Goal: Task Accomplishment & Management: Use online tool/utility

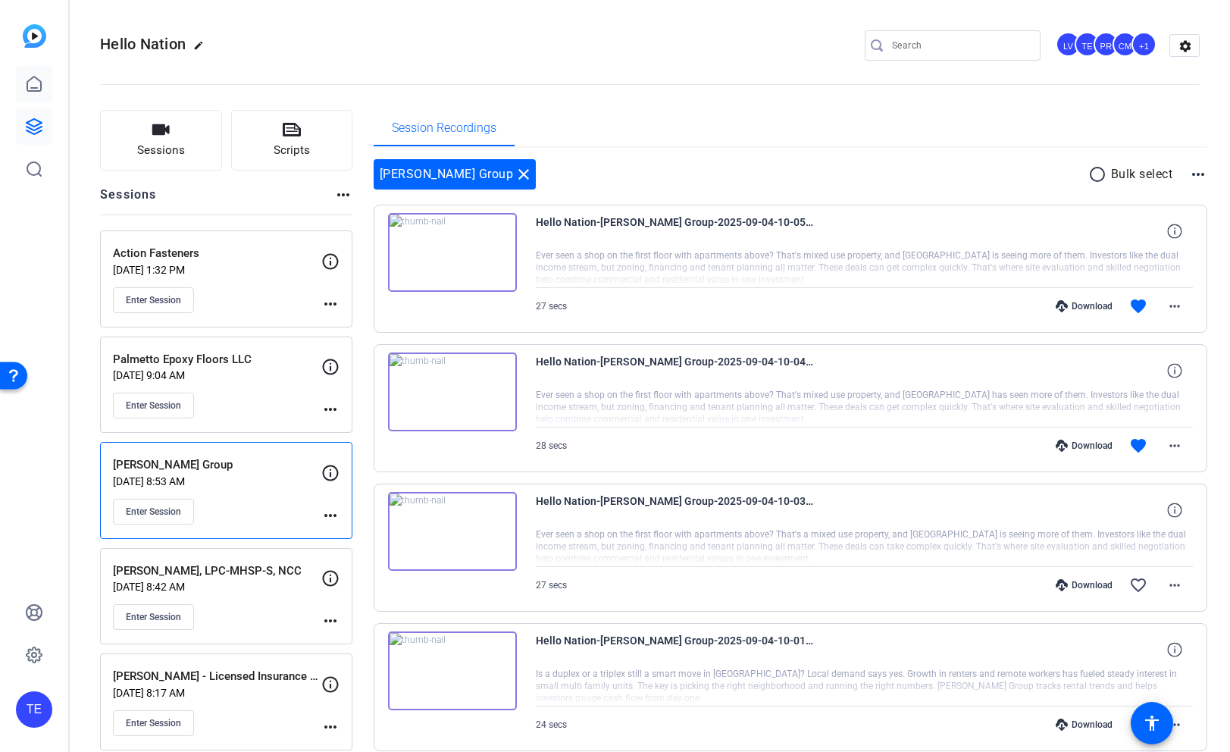
scroll to position [324, 0]
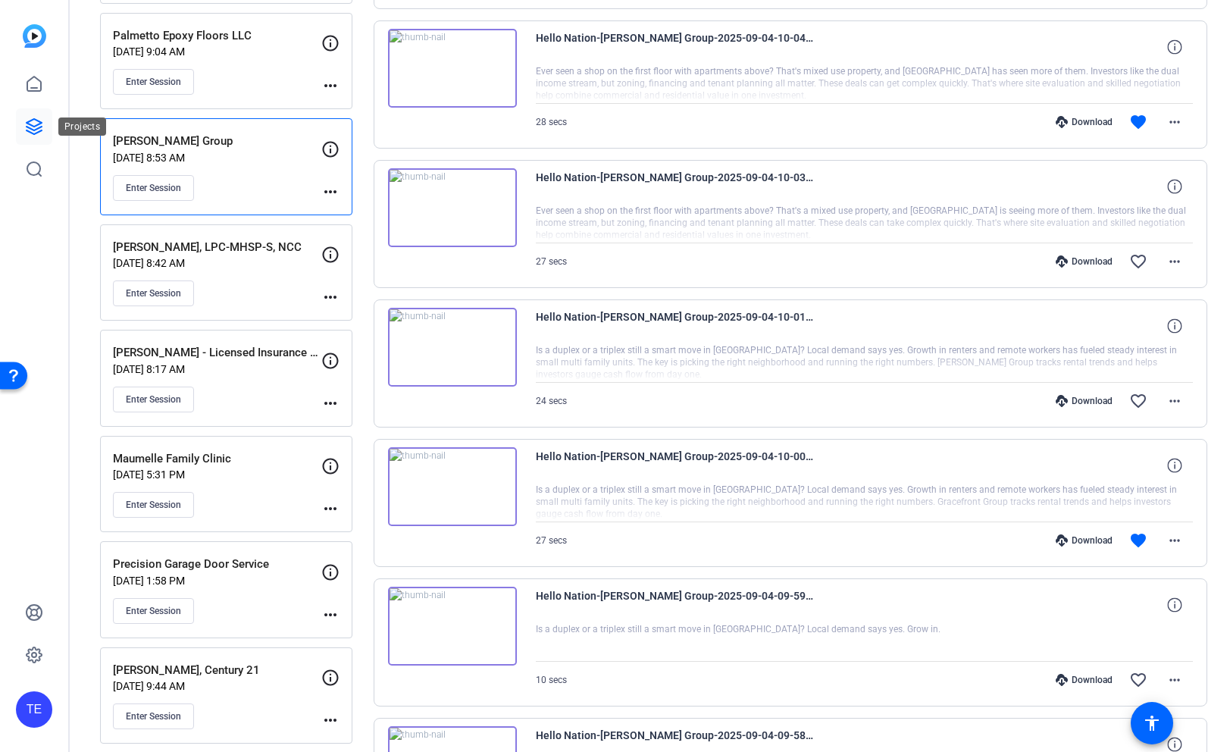
click at [32, 124] on icon at bounding box center [34, 126] width 18 height 18
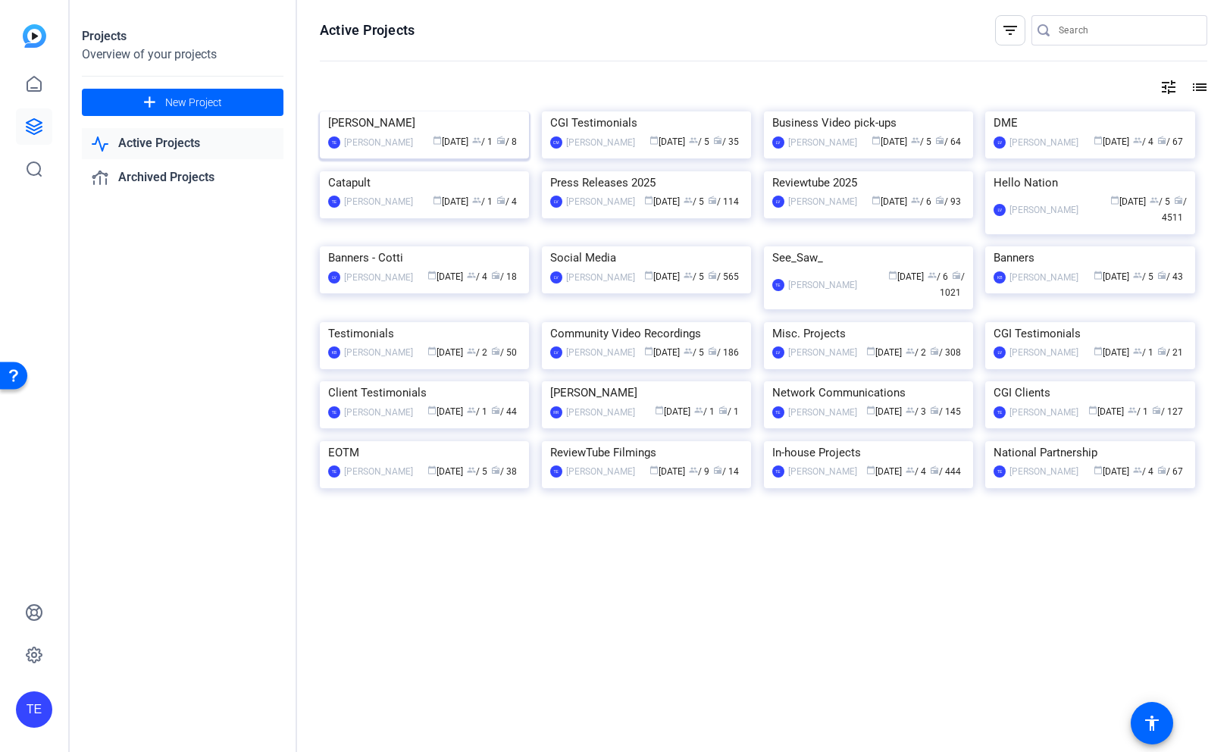
click at [480, 111] on img at bounding box center [424, 111] width 209 height 0
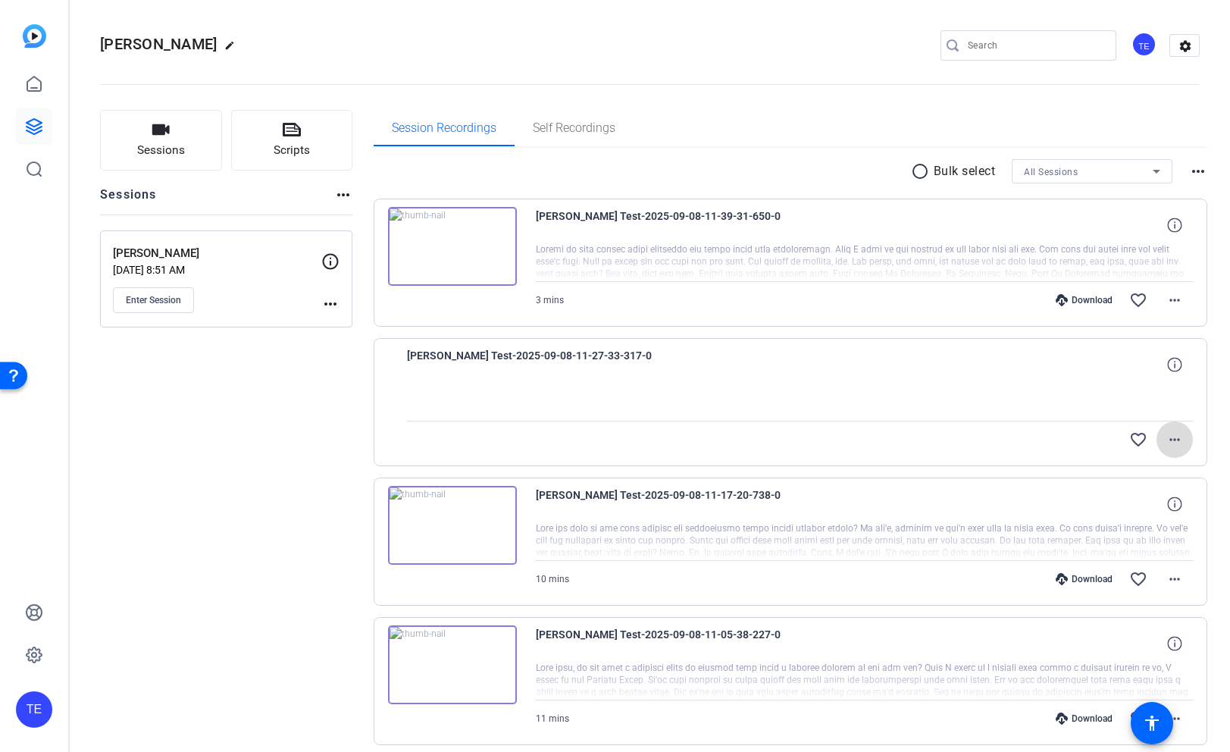
click at [1181, 430] on span at bounding box center [1174, 439] width 36 height 36
click at [1177, 440] on div at bounding box center [615, 376] width 1230 height 752
click at [503, 365] on span "[PERSON_NAME] Test-2025-09-08-11-27-33-317-0" at bounding box center [547, 364] width 280 height 36
click at [170, 294] on span "Enter Session" at bounding box center [153, 300] width 55 height 12
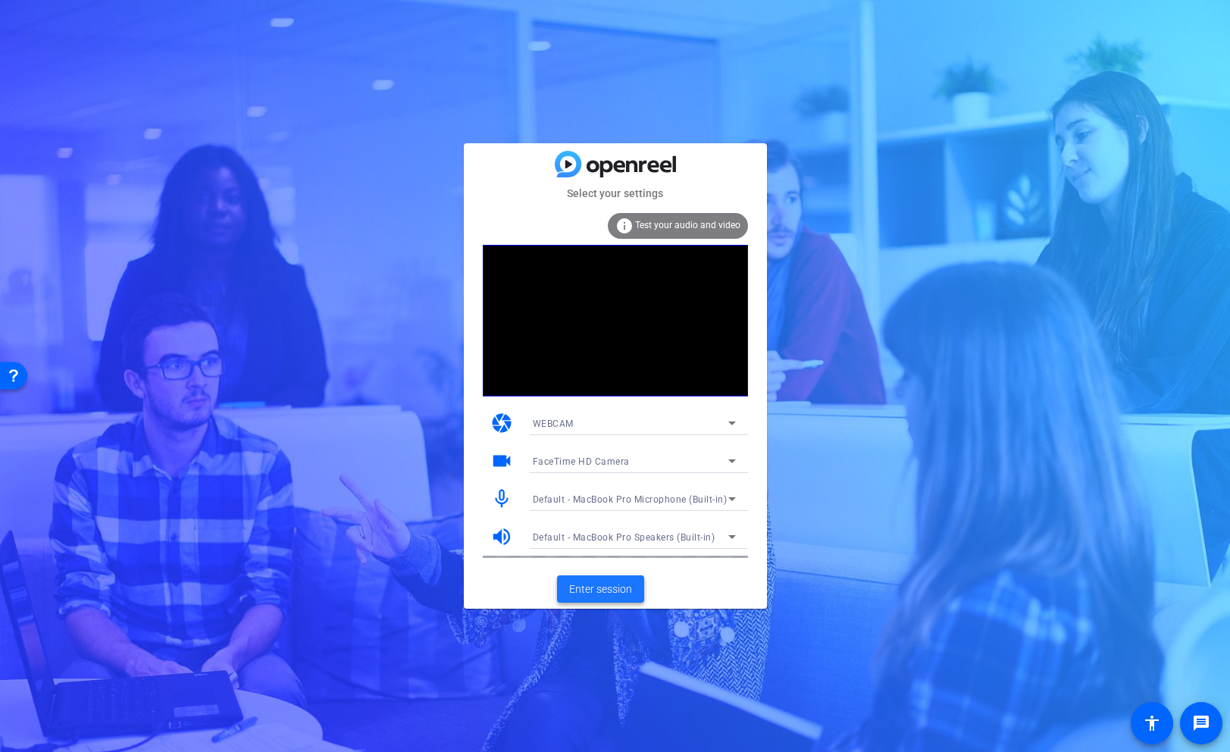
click at [593, 590] on span "Enter session" at bounding box center [600, 589] width 63 height 16
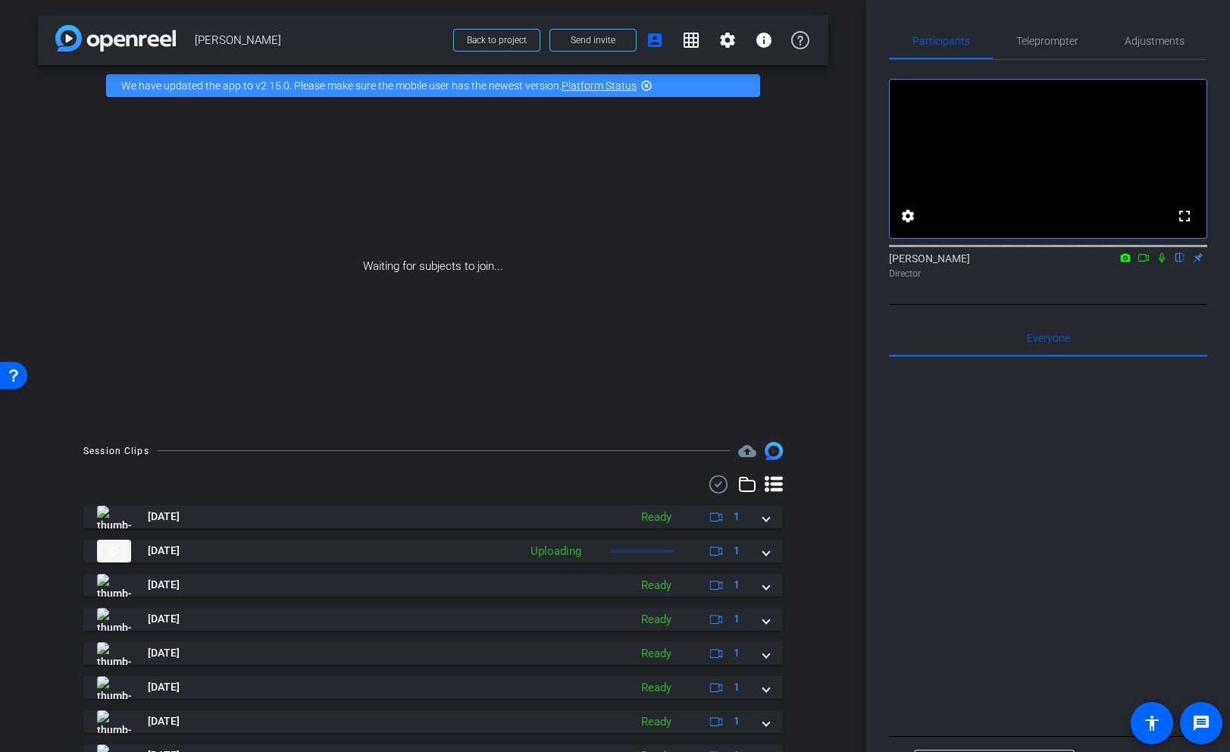
click at [1229, 284] on div "Participants Teleprompter Adjustments fullscreen settings Tim Epner flip Direct…" at bounding box center [1048, 376] width 364 height 752
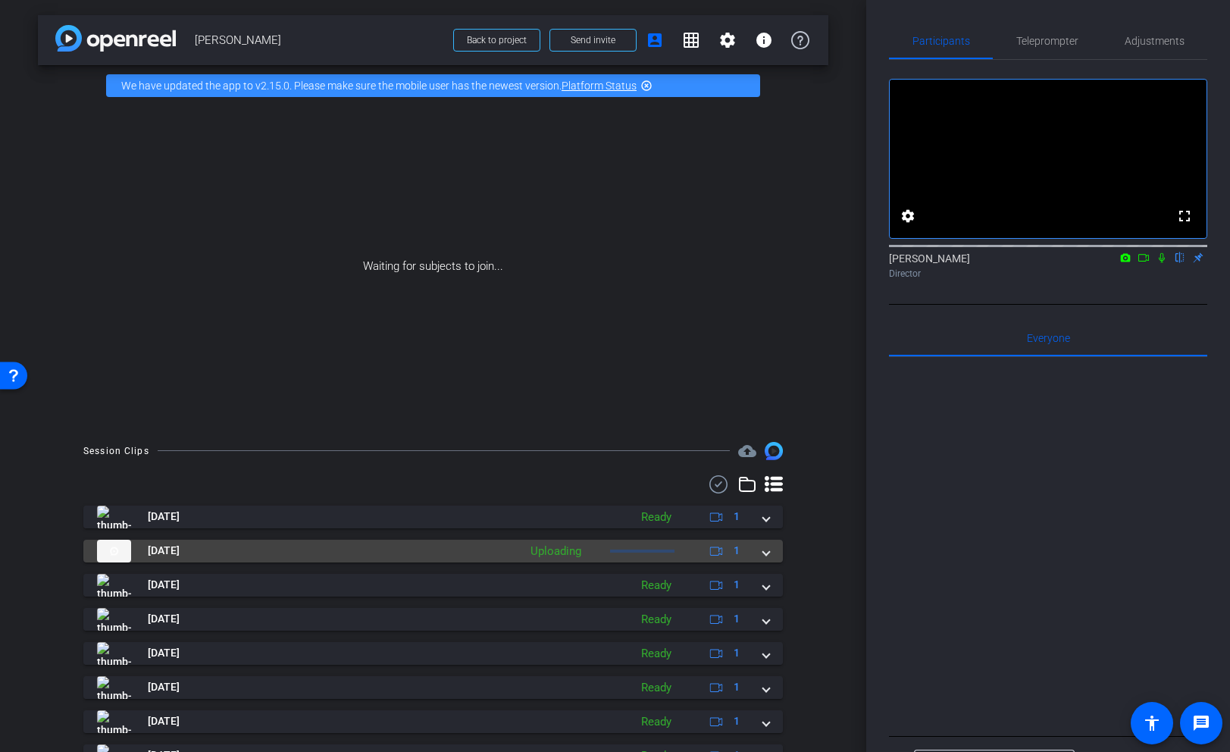
click at [768, 551] on span at bounding box center [766, 551] width 6 height 16
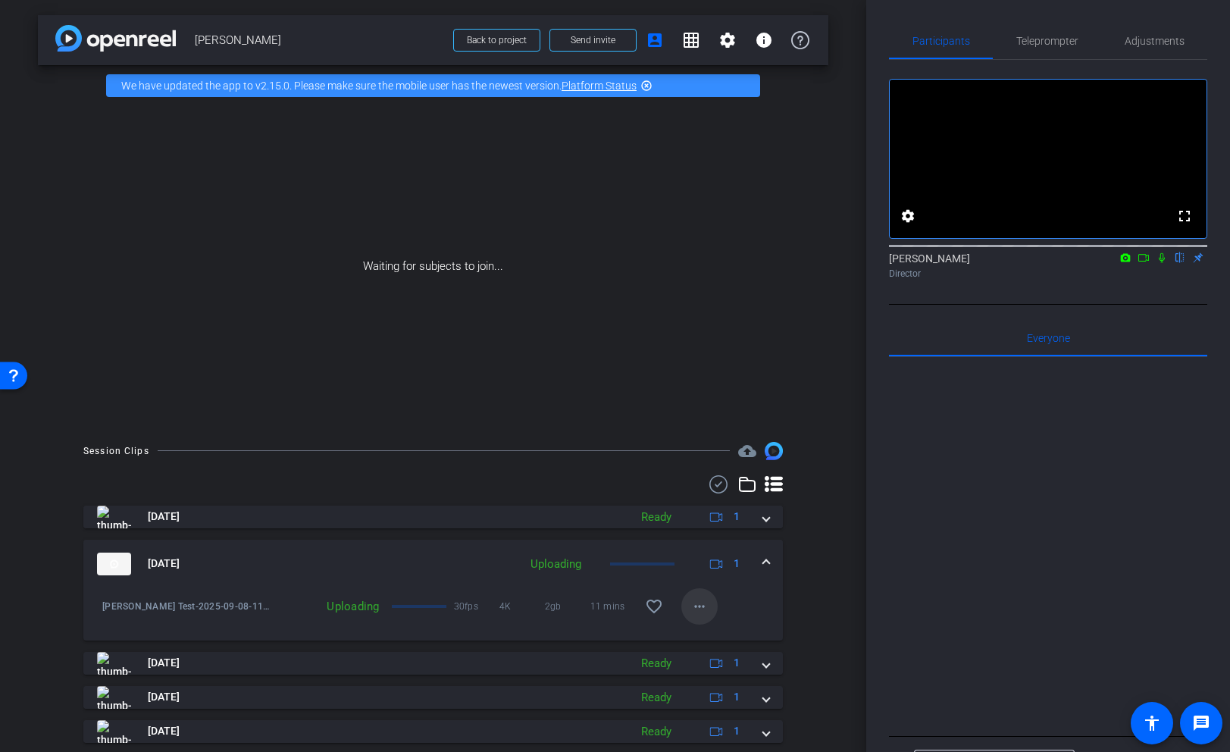
click at [710, 600] on span at bounding box center [699, 606] width 36 height 36
click at [724, 632] on span "Cancel Upload" at bounding box center [725, 638] width 64 height 18
click at [695, 608] on mat-icon "more_horiz" at bounding box center [699, 606] width 18 height 18
click at [695, 608] on div at bounding box center [615, 376] width 1230 height 752
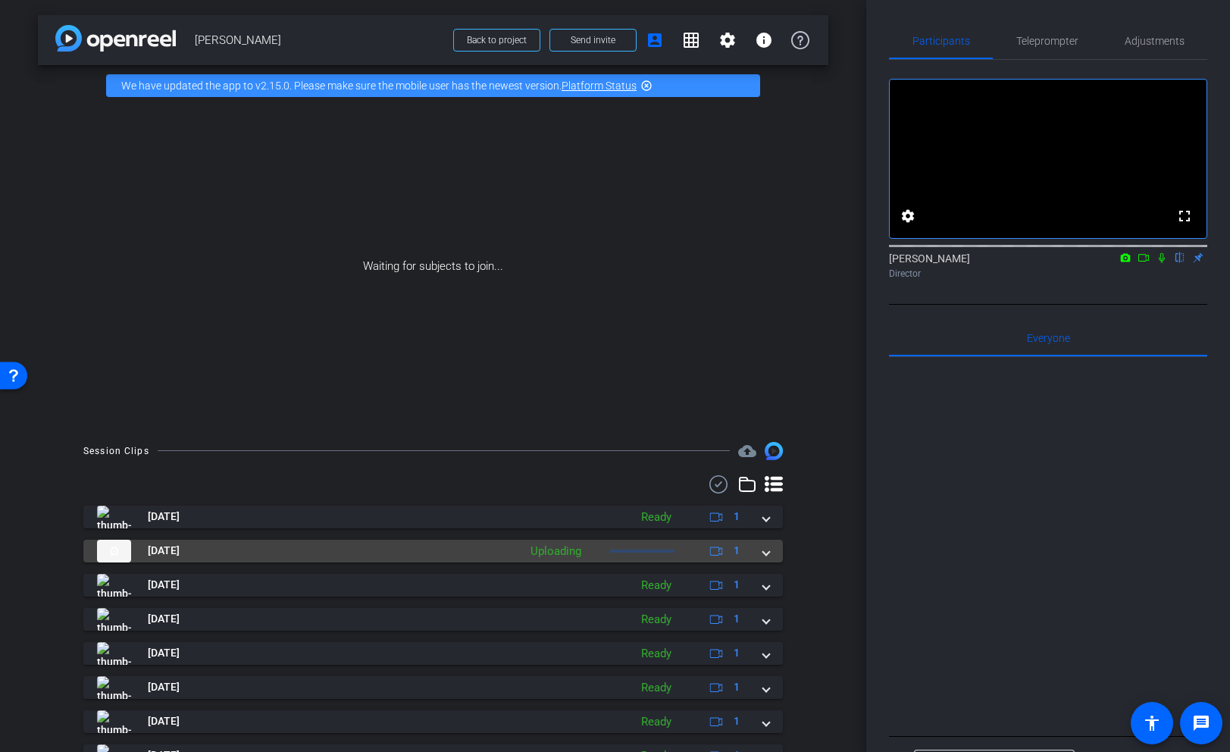
click at [769, 553] on mat-expansion-panel-header "[DATE] Uploading 1" at bounding box center [432, 551] width 699 height 23
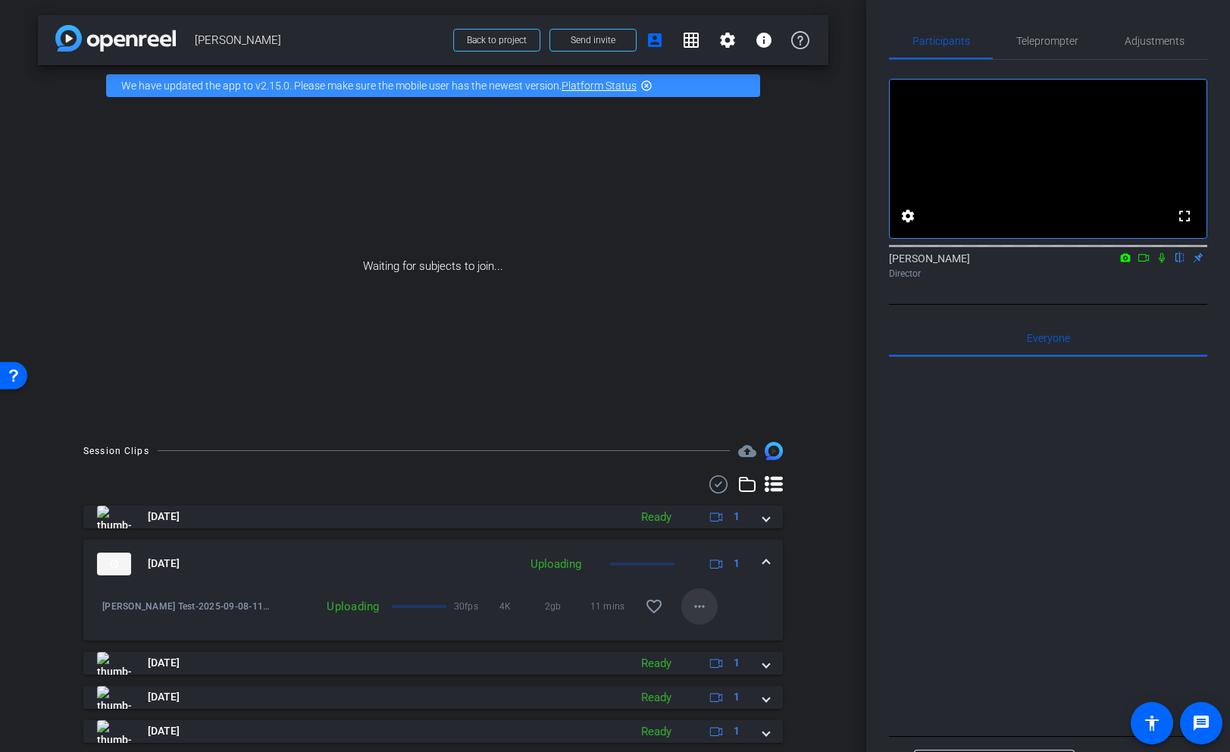
click at [693, 609] on mat-icon "more_horiz" at bounding box center [699, 606] width 18 height 18
click at [710, 643] on span "Cancel Upload" at bounding box center [725, 638] width 64 height 18
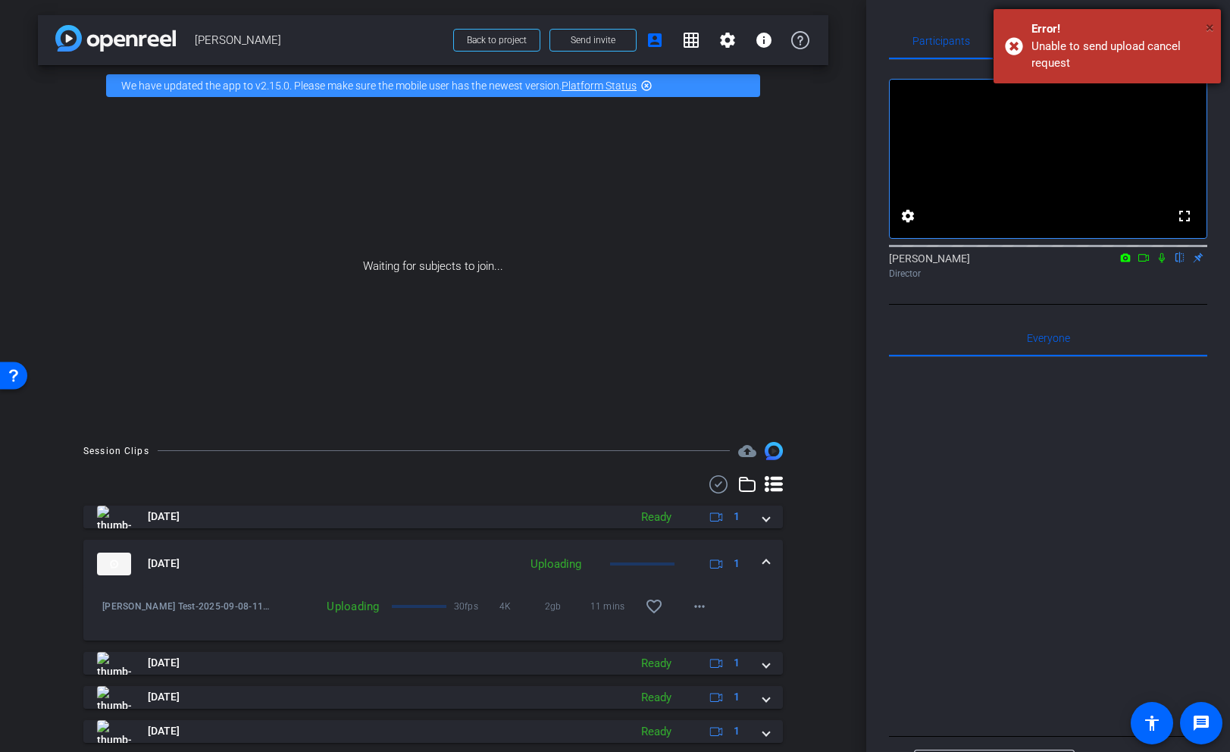
click at [1209, 28] on span "×" at bounding box center [1210, 27] width 8 height 18
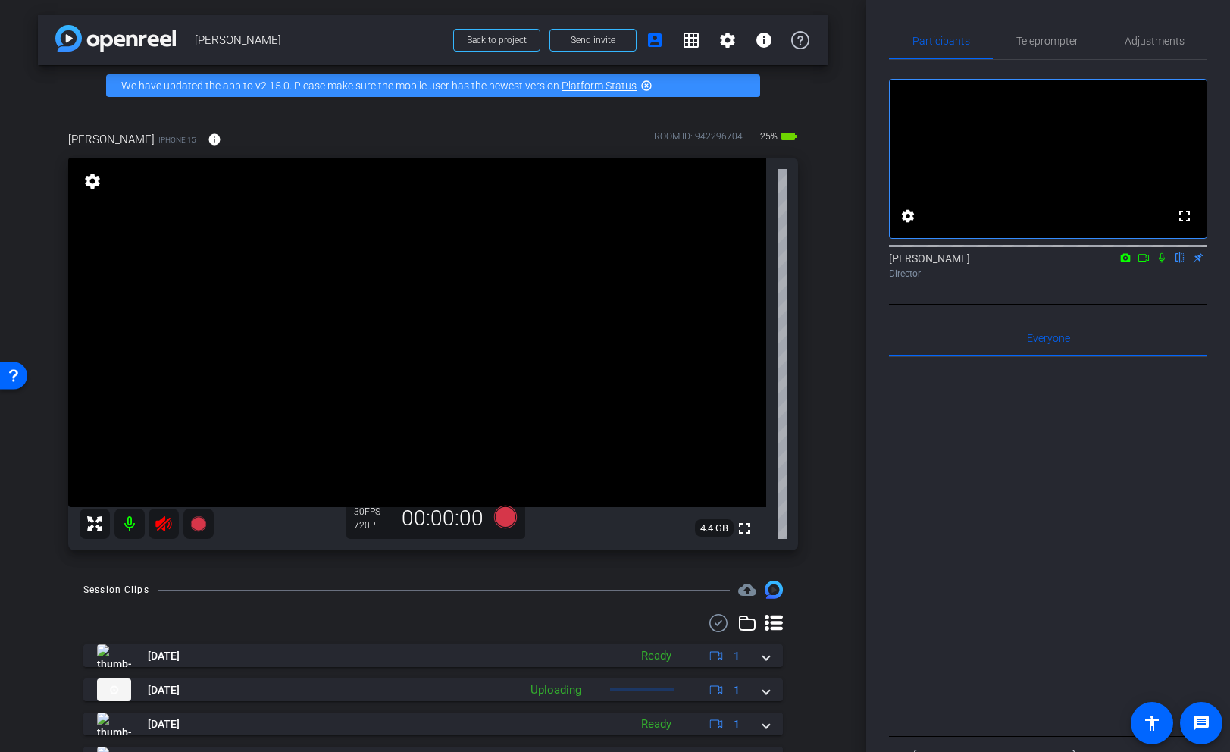
click at [163, 522] on icon at bounding box center [164, 524] width 18 height 18
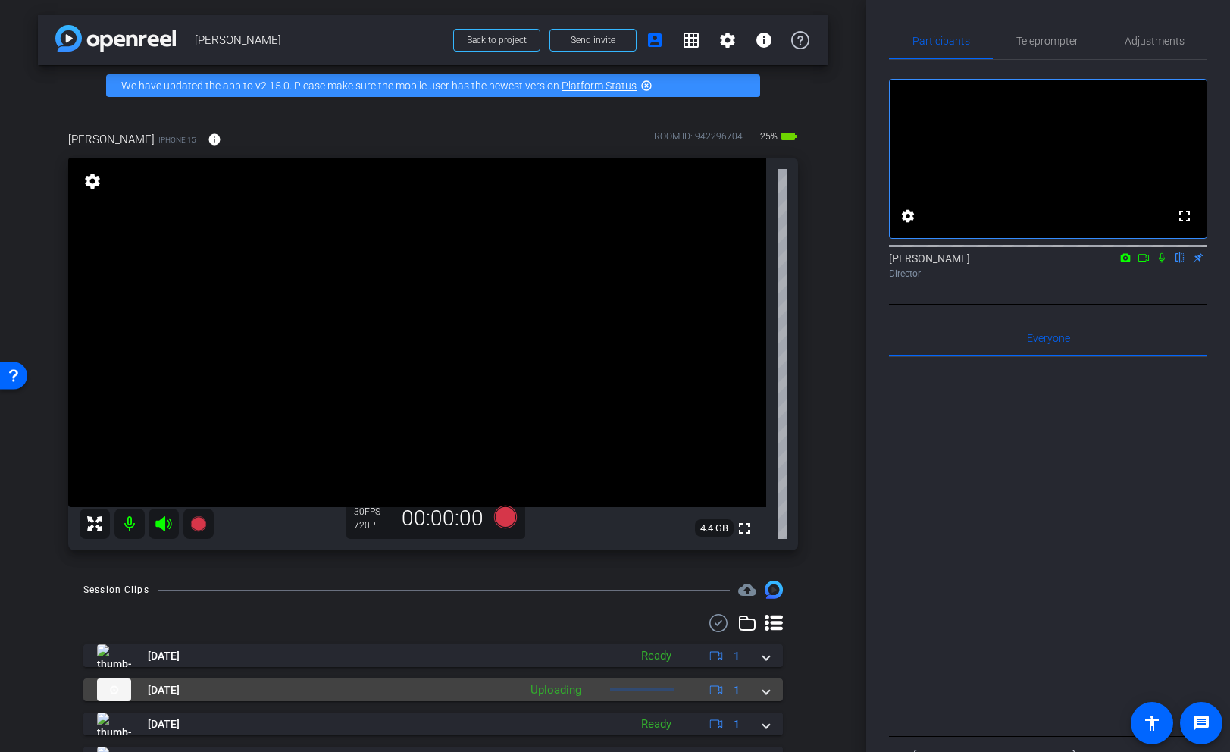
click at [771, 698] on mat-expansion-panel-header "[DATE] Uploading 1" at bounding box center [432, 689] width 699 height 23
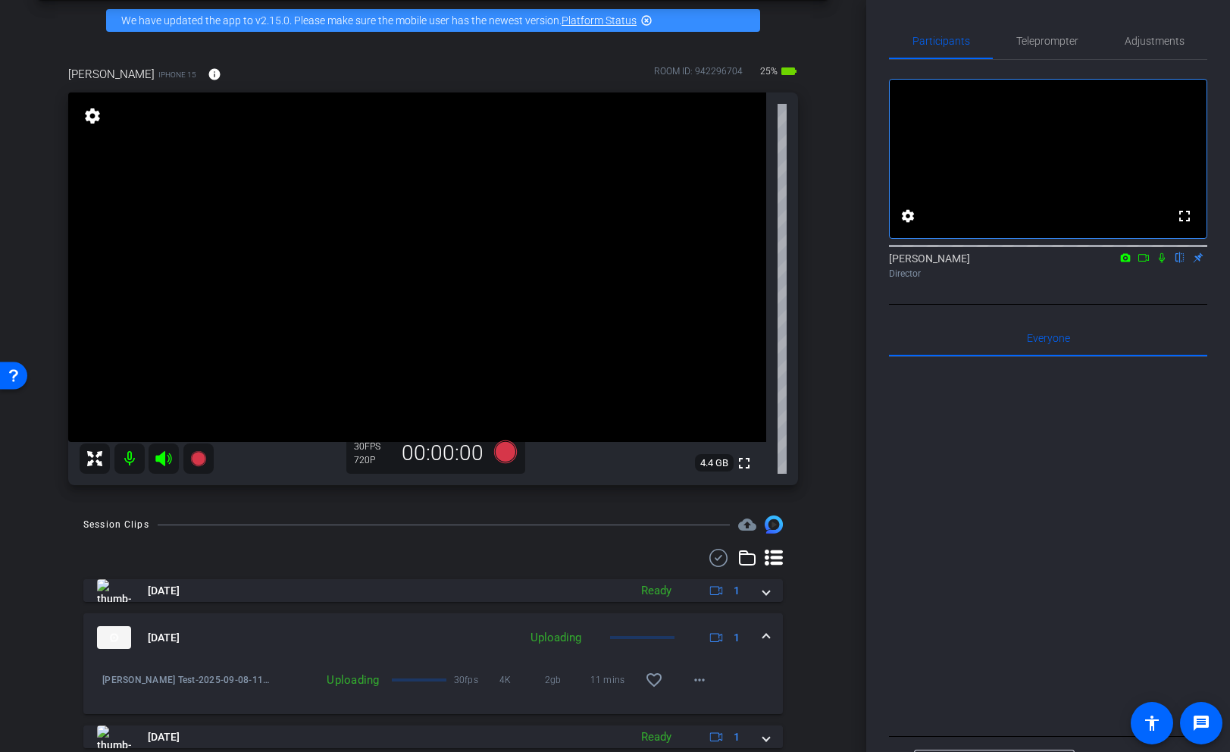
scroll to position [64, 0]
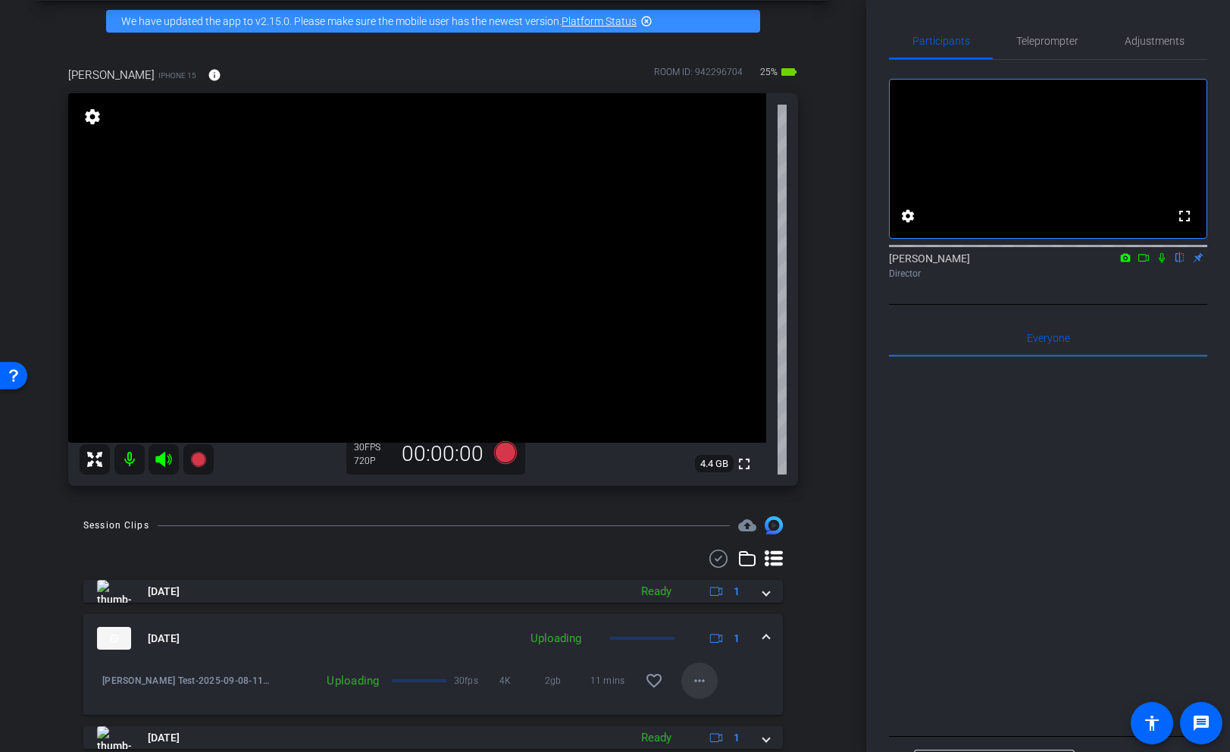
click at [703, 687] on mat-icon "more_horiz" at bounding box center [699, 680] width 18 height 18
click at [713, 703] on span "Cancel Upload" at bounding box center [725, 712] width 64 height 18
click at [705, 674] on mat-icon "more_horiz" at bounding box center [699, 680] width 18 height 18
click at [716, 612] on span "Upload" at bounding box center [723, 611] width 61 height 18
click at [702, 678] on mat-icon "more_horiz" at bounding box center [699, 680] width 18 height 18
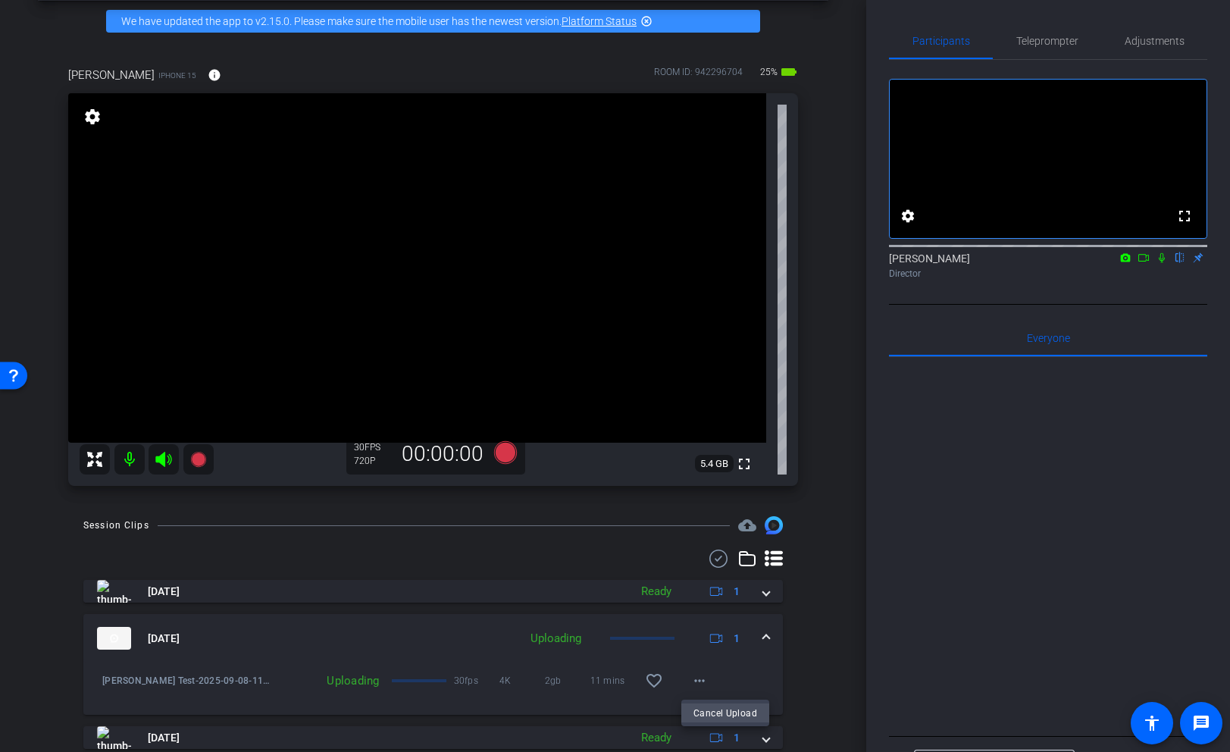
click at [704, 709] on span "Cancel Upload" at bounding box center [725, 712] width 64 height 18
click at [208, 77] on mat-icon "info" at bounding box center [215, 75] width 14 height 14
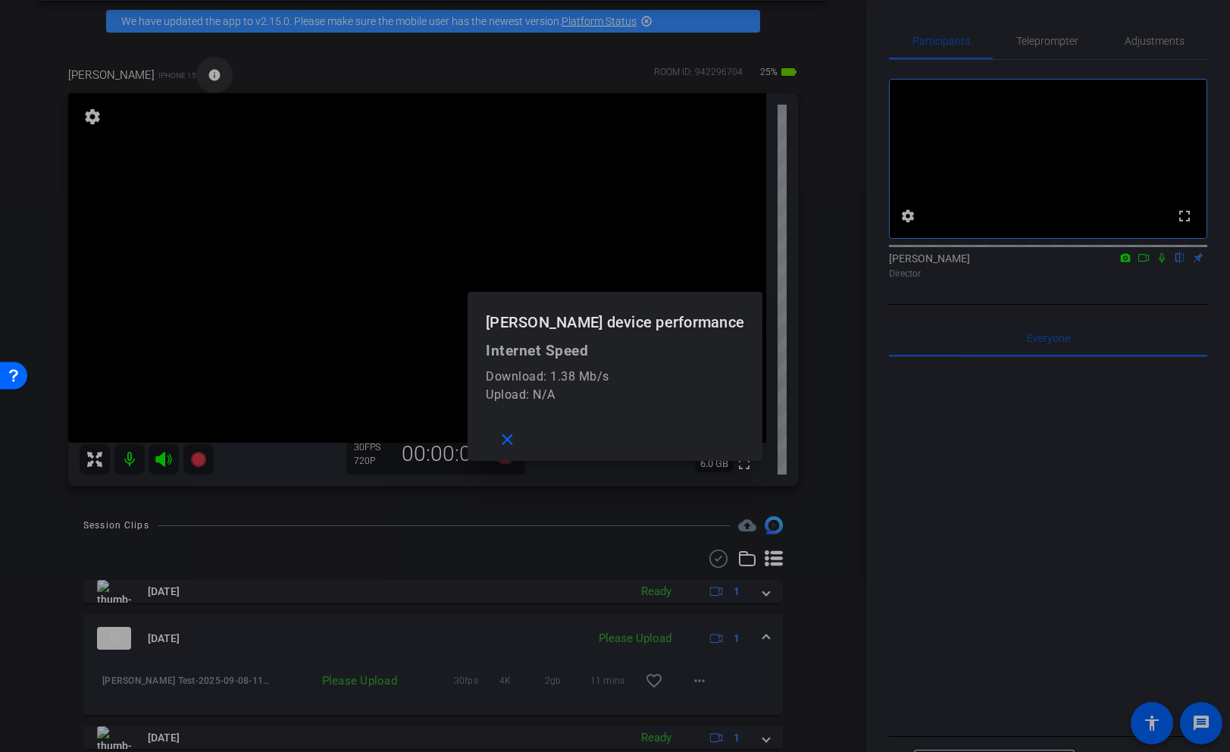
click at [177, 77] on div at bounding box center [615, 376] width 1230 height 752
